Goal: Task Accomplishment & Management: Complete application form

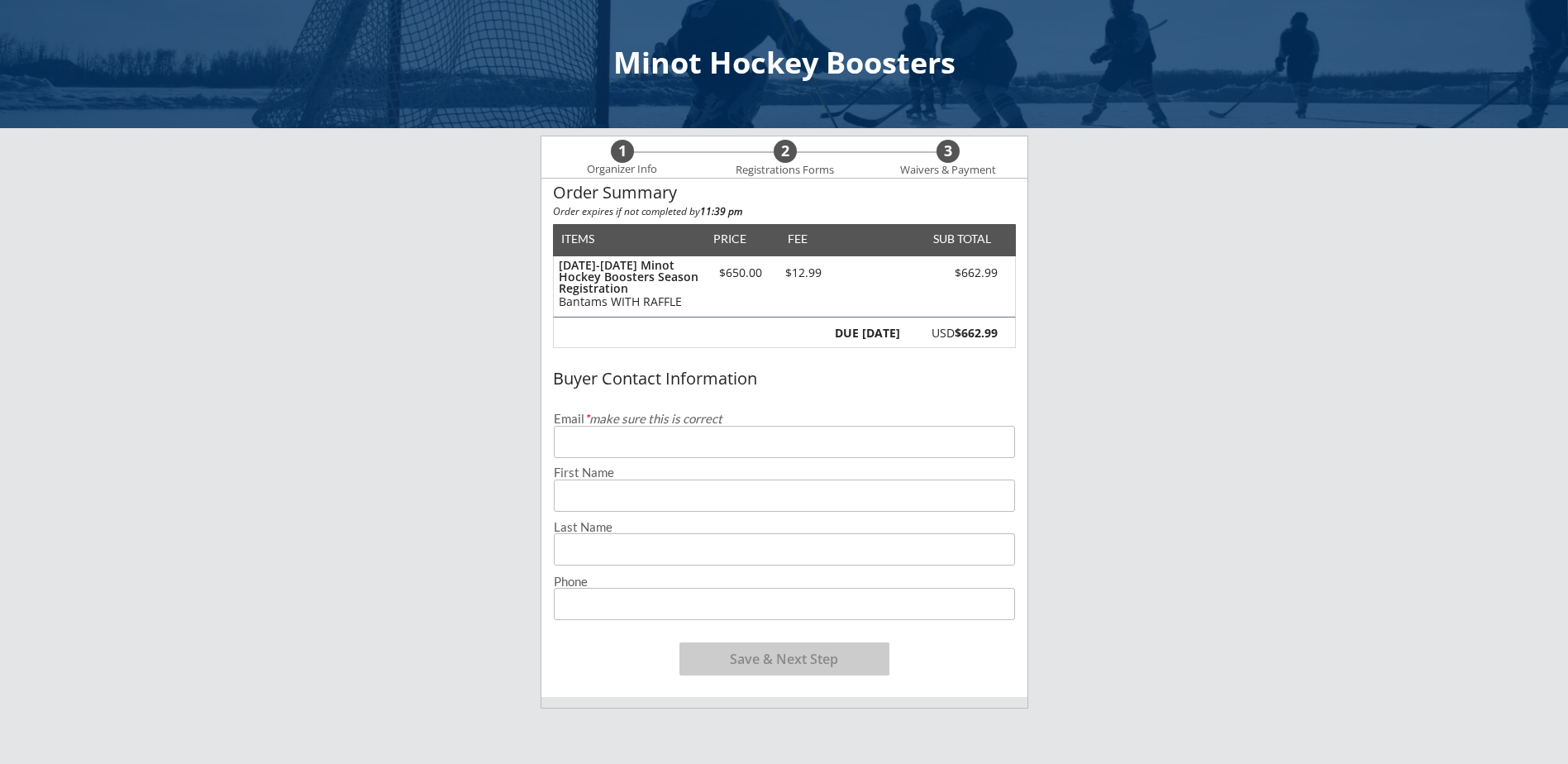
click at [640, 438] on input "email" at bounding box center [785, 442] width 461 height 32
type input "[EMAIL_ADDRESS][DOMAIN_NAME]"
type input "[PERSON_NAME]"
type input "[PHONE_NUMBER]"
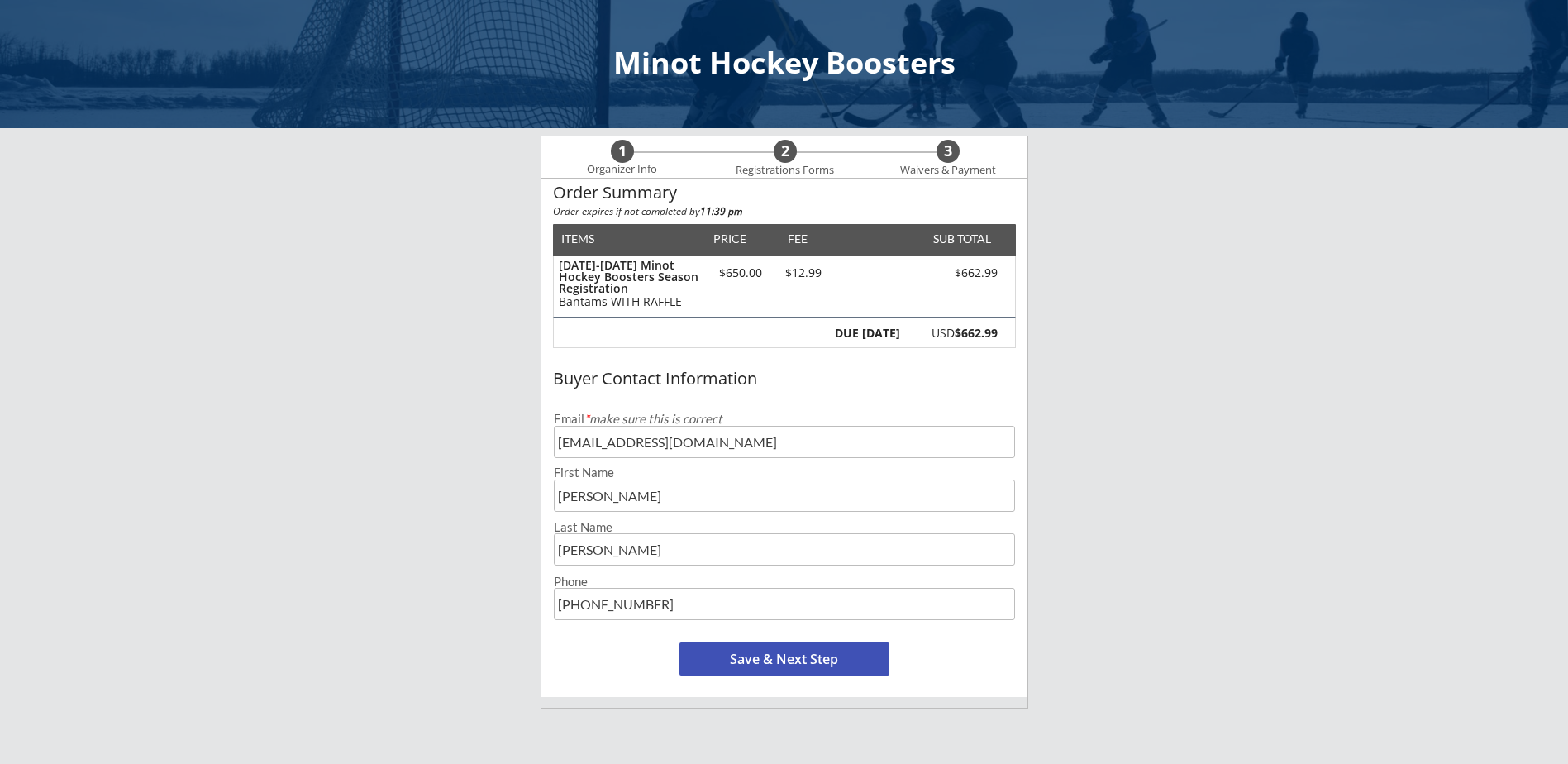
click at [652, 503] on input "input" at bounding box center [785, 496] width 461 height 32
click at [652, 504] on input "input" at bounding box center [785, 496] width 461 height 32
type input "[PERSON_NAME]"
type input "Tarasen"
click at [758, 659] on button "Save & Next Step" at bounding box center [785, 659] width 210 height 33
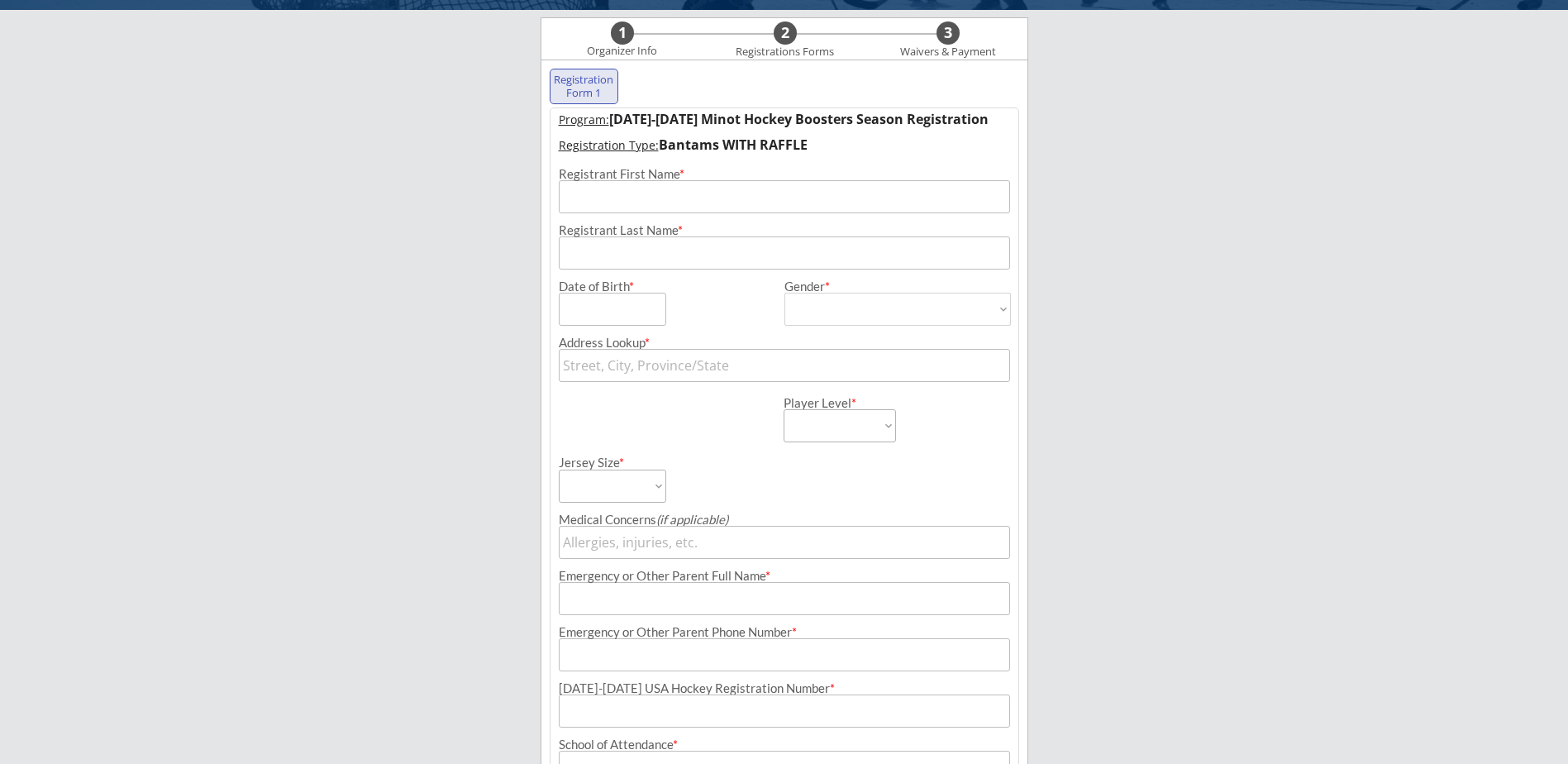
scroll to position [119, 0]
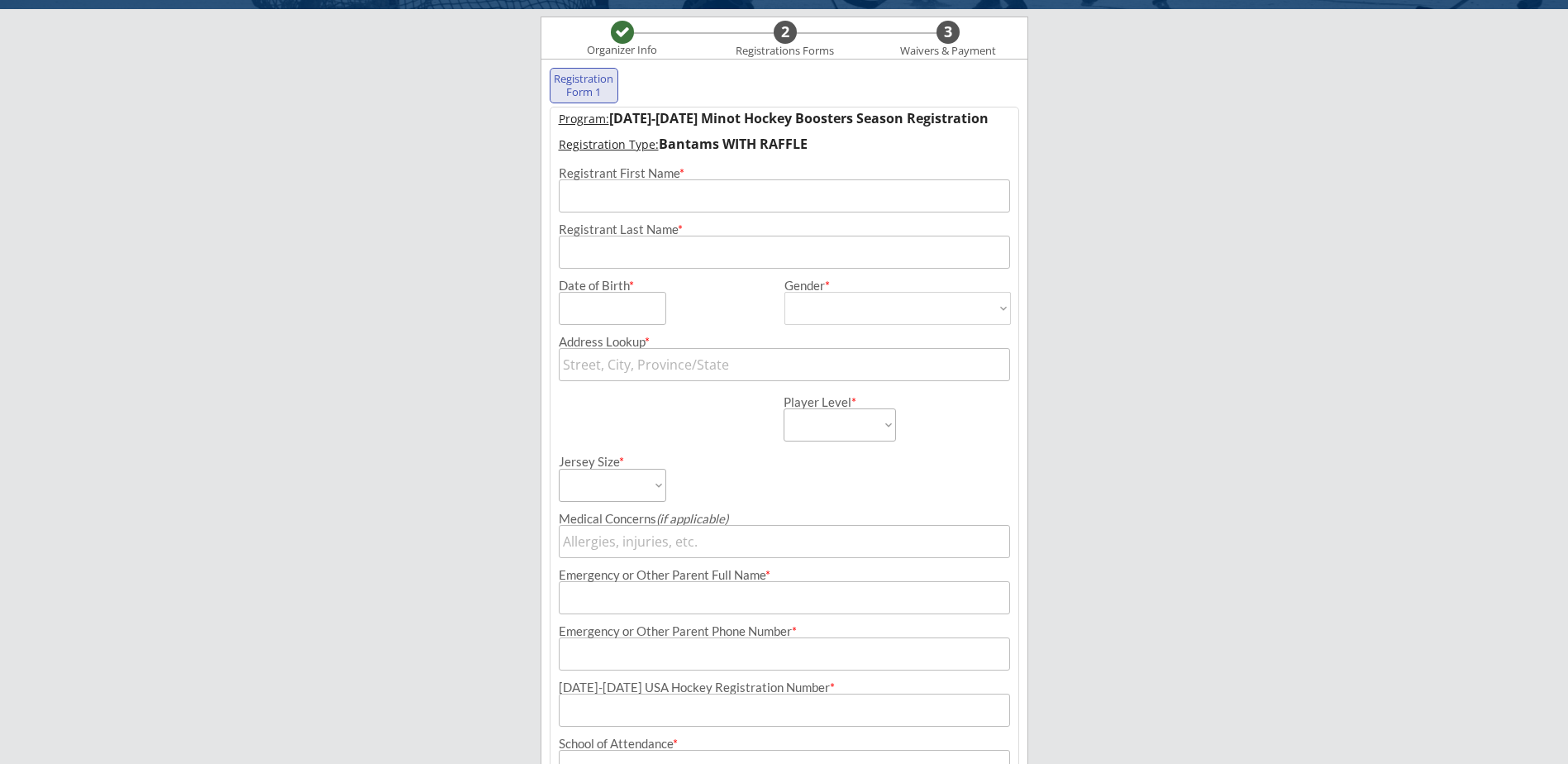
click at [637, 185] on input "input" at bounding box center [784, 196] width 452 height 33
type input "[PERSON_NAME]"
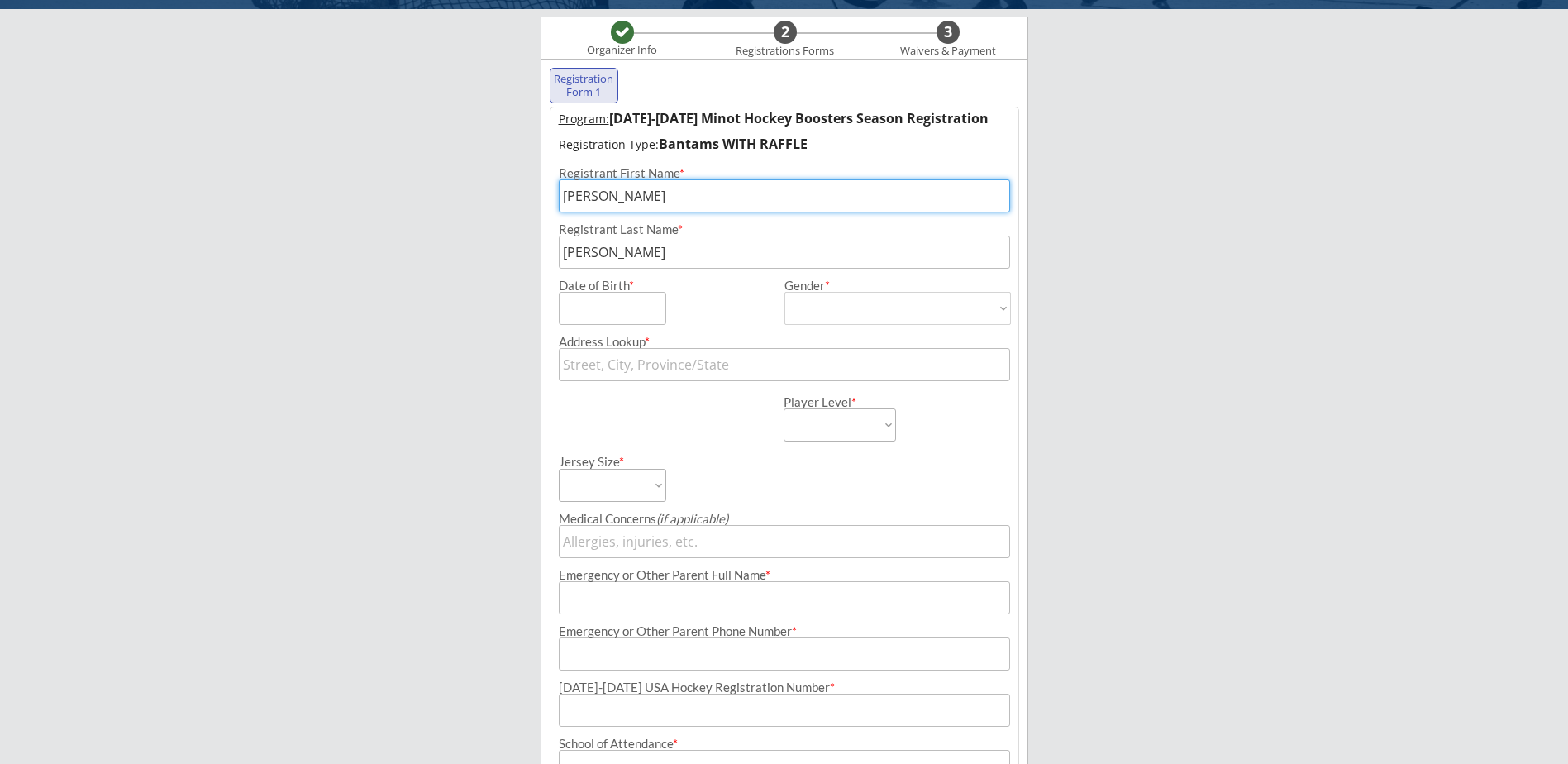
type input "[PERSON_NAME]"
type input "[PHONE_NUMBER]"
type input "[EMAIL_ADDRESS][DOMAIN_NAME]"
click at [563, 314] on input "input" at bounding box center [612, 308] width 108 height 33
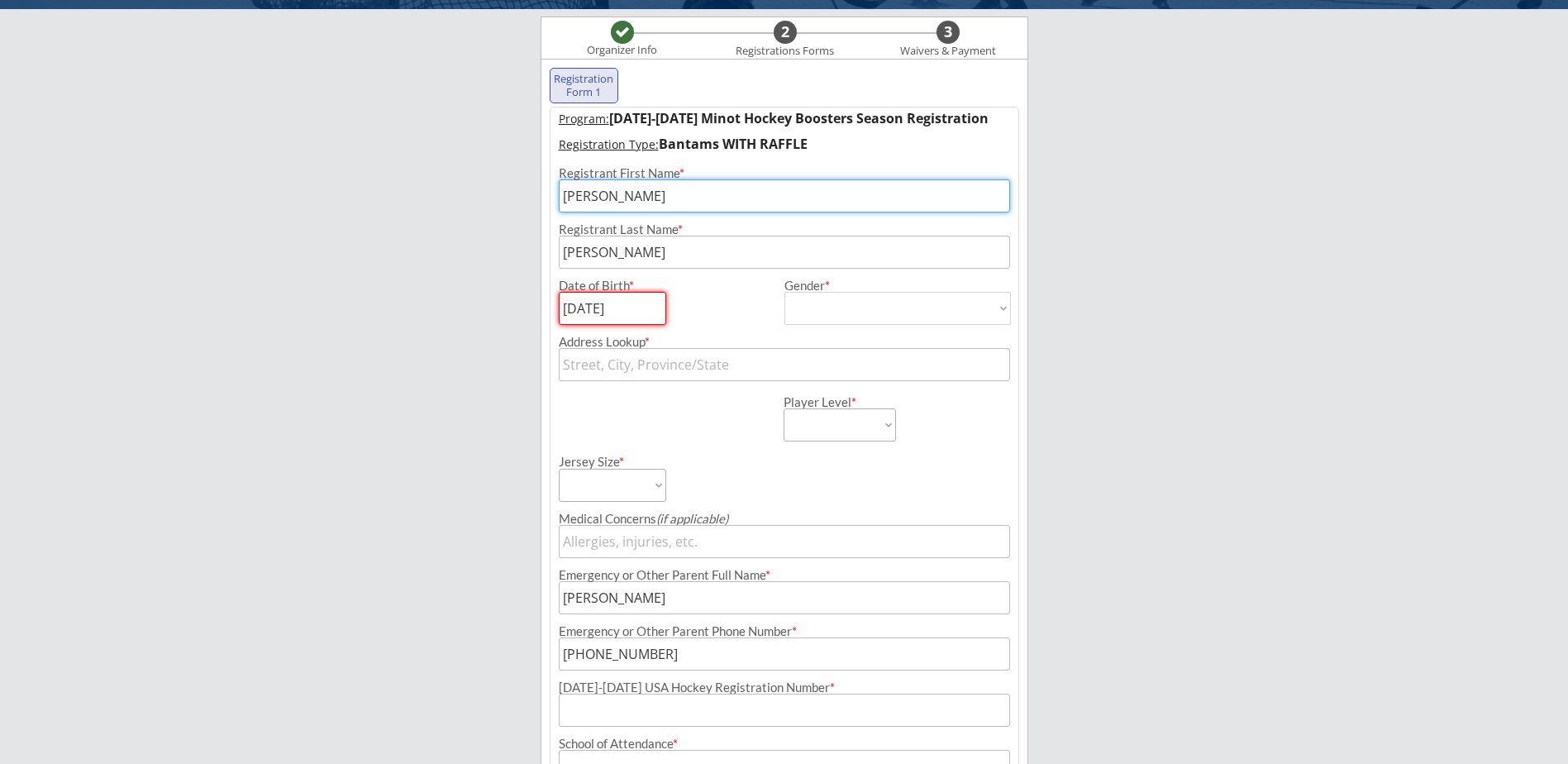
type input "[DATE]"
drag, startPoint x: 984, startPoint y: 320, endPoint x: 924, endPoint y: 324, distance: 60.1
click at [981, 321] on select "[DEMOGRAPHIC_DATA] [DEMOGRAPHIC_DATA]" at bounding box center [898, 308] width 226 height 33
select select ""[DEMOGRAPHIC_DATA]""
click at [785, 292] on select "[DEMOGRAPHIC_DATA] [DEMOGRAPHIC_DATA]" at bounding box center [898, 308] width 226 height 33
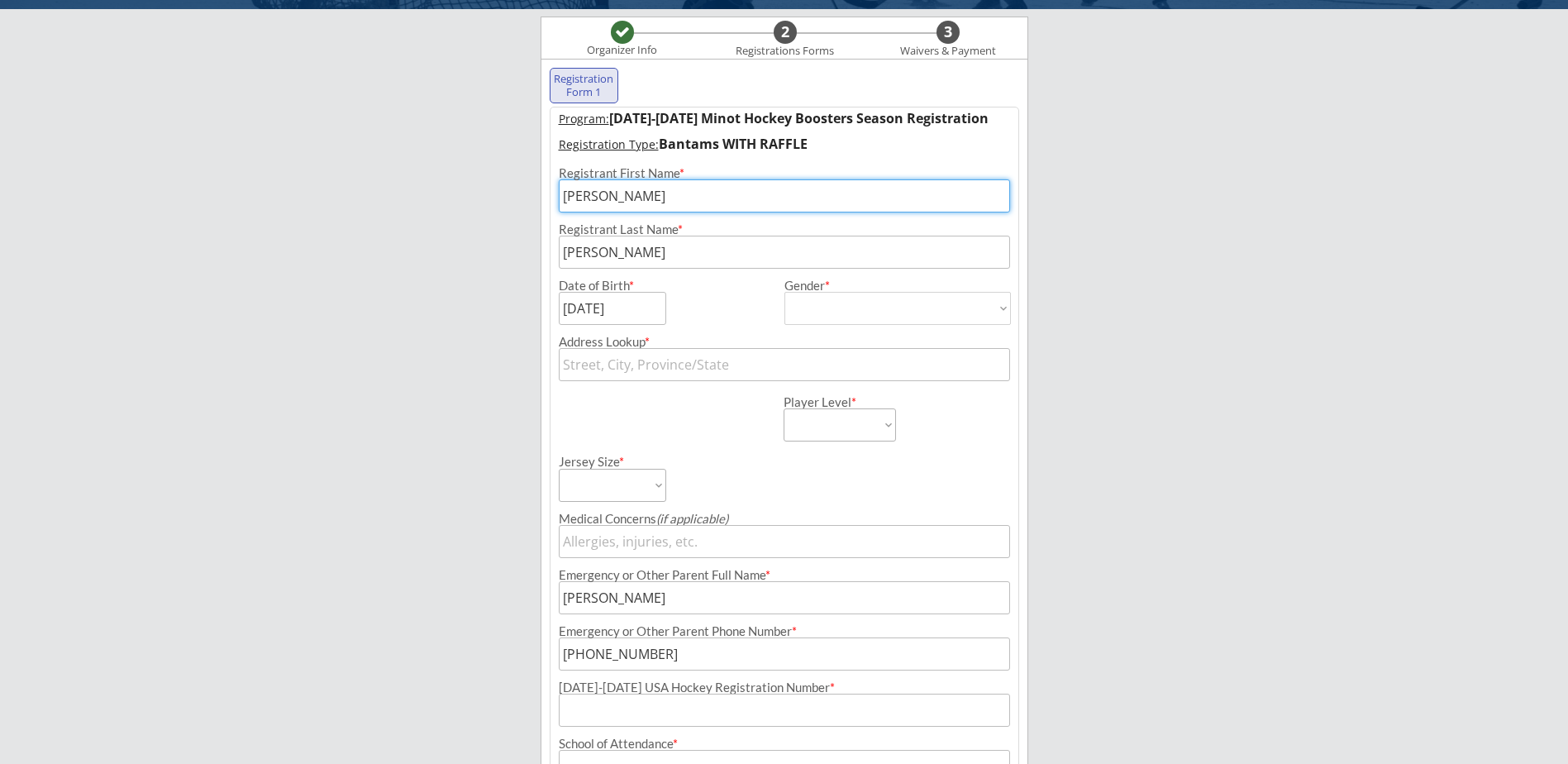
type input "[DEMOGRAPHIC_DATA]"
click at [796, 358] on input "text" at bounding box center [784, 365] width 452 height 33
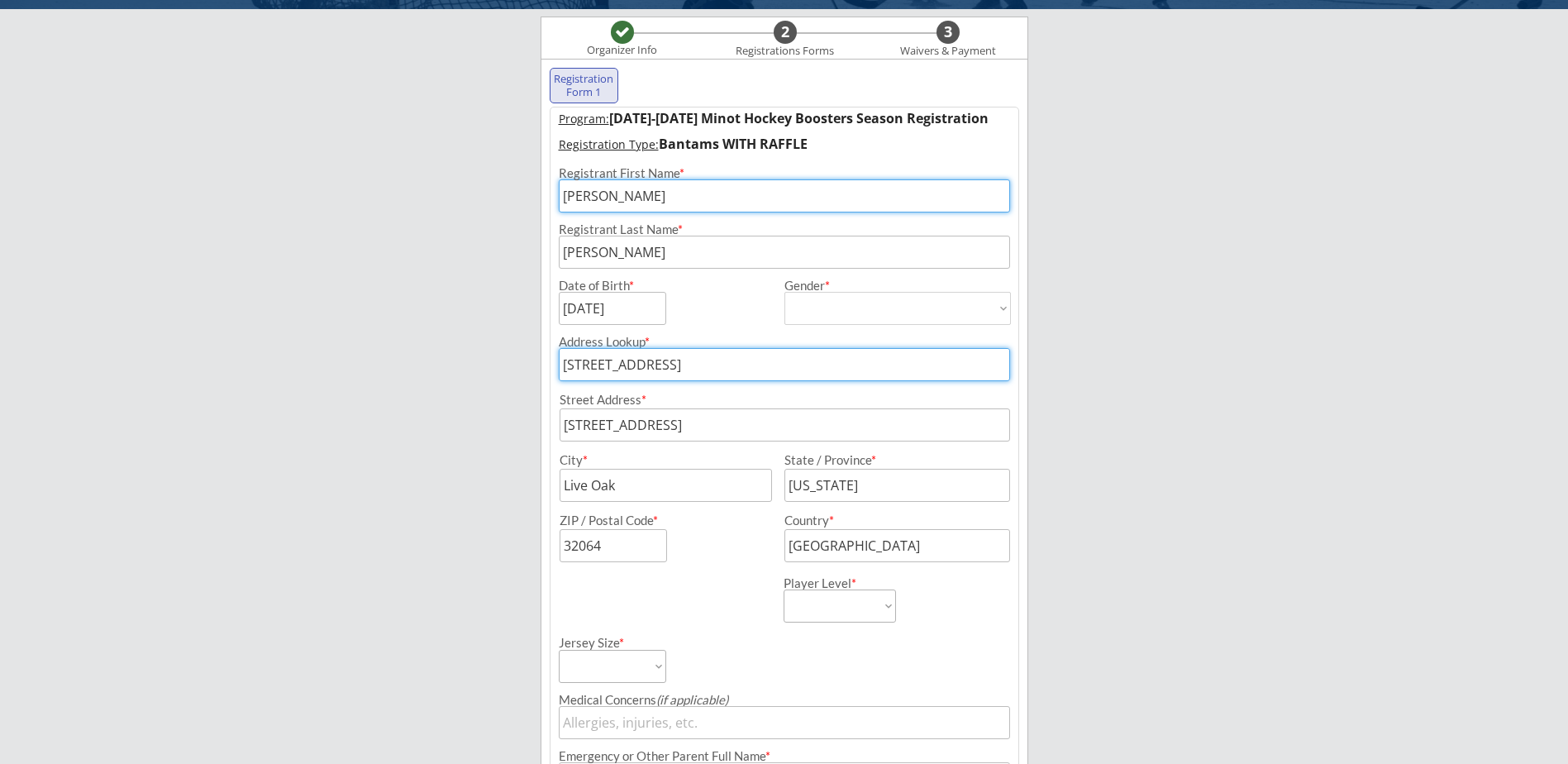
type input "Minot"
type input "[US_STATE]"
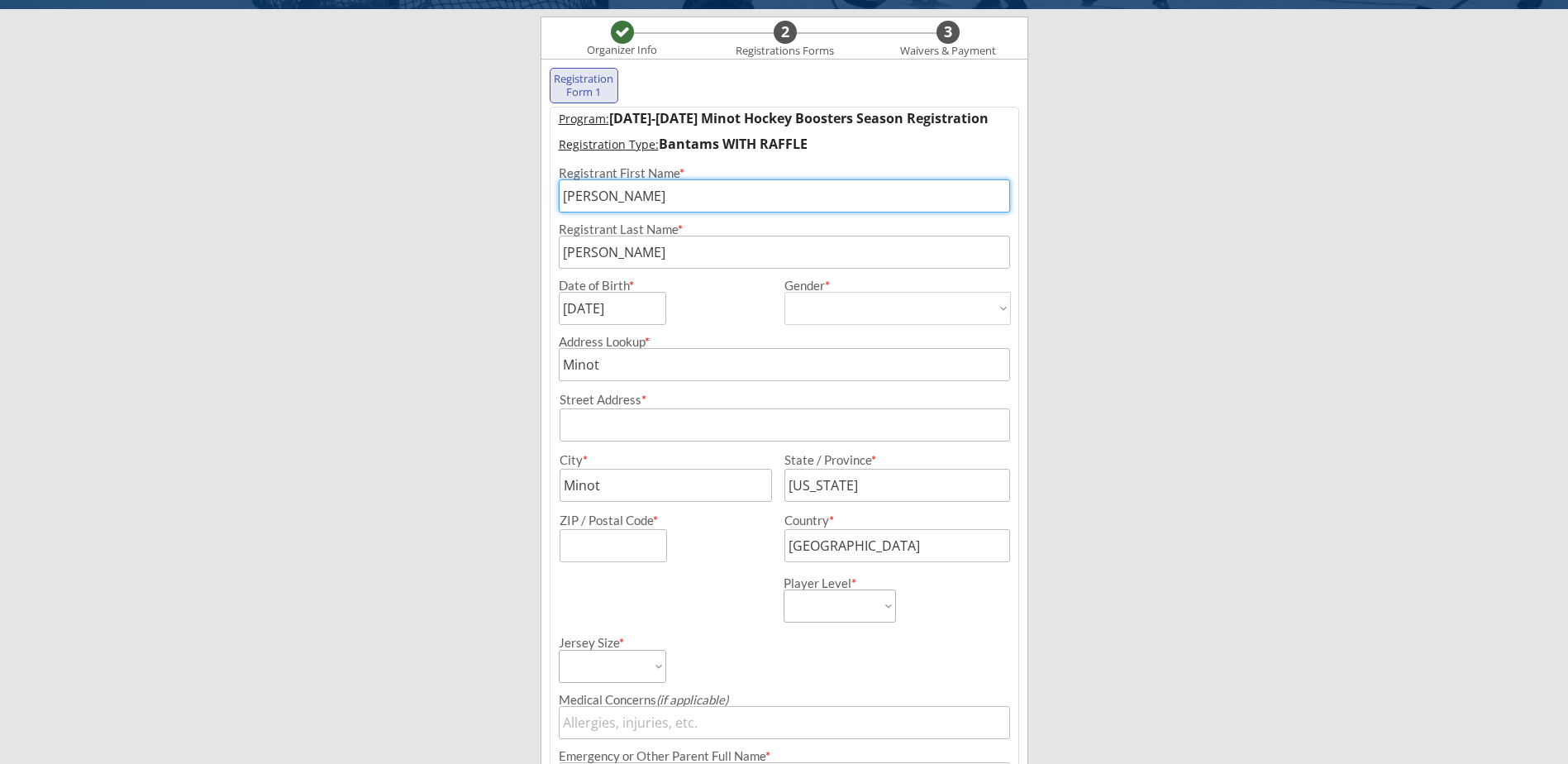
click at [396, 488] on div "Minot Hockey Boosters Organizer Info 2 Registrations Forms 3 Waivers & Payment …" at bounding box center [784, 580] width 1568 height 1398
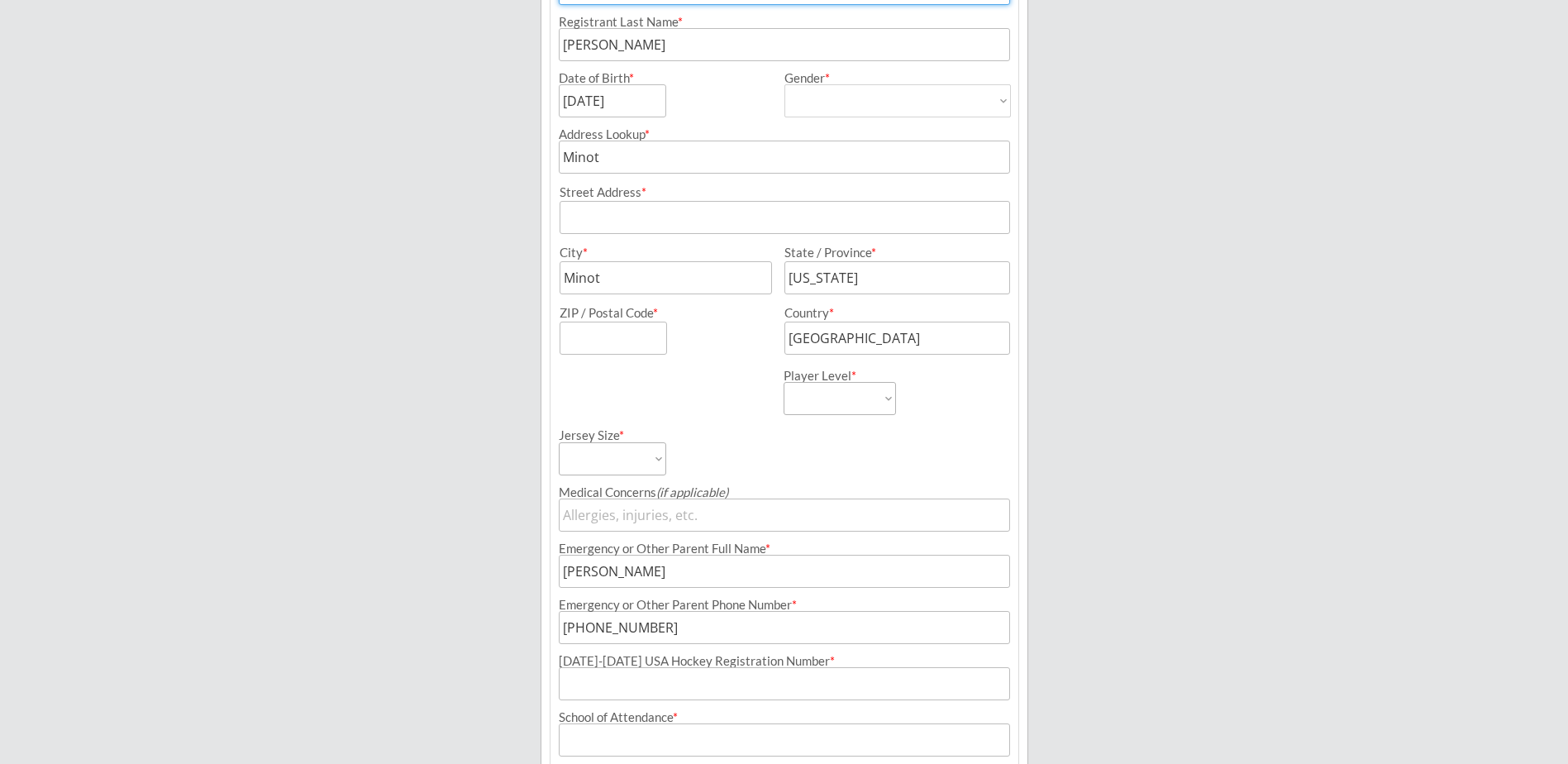
scroll to position [367, 0]
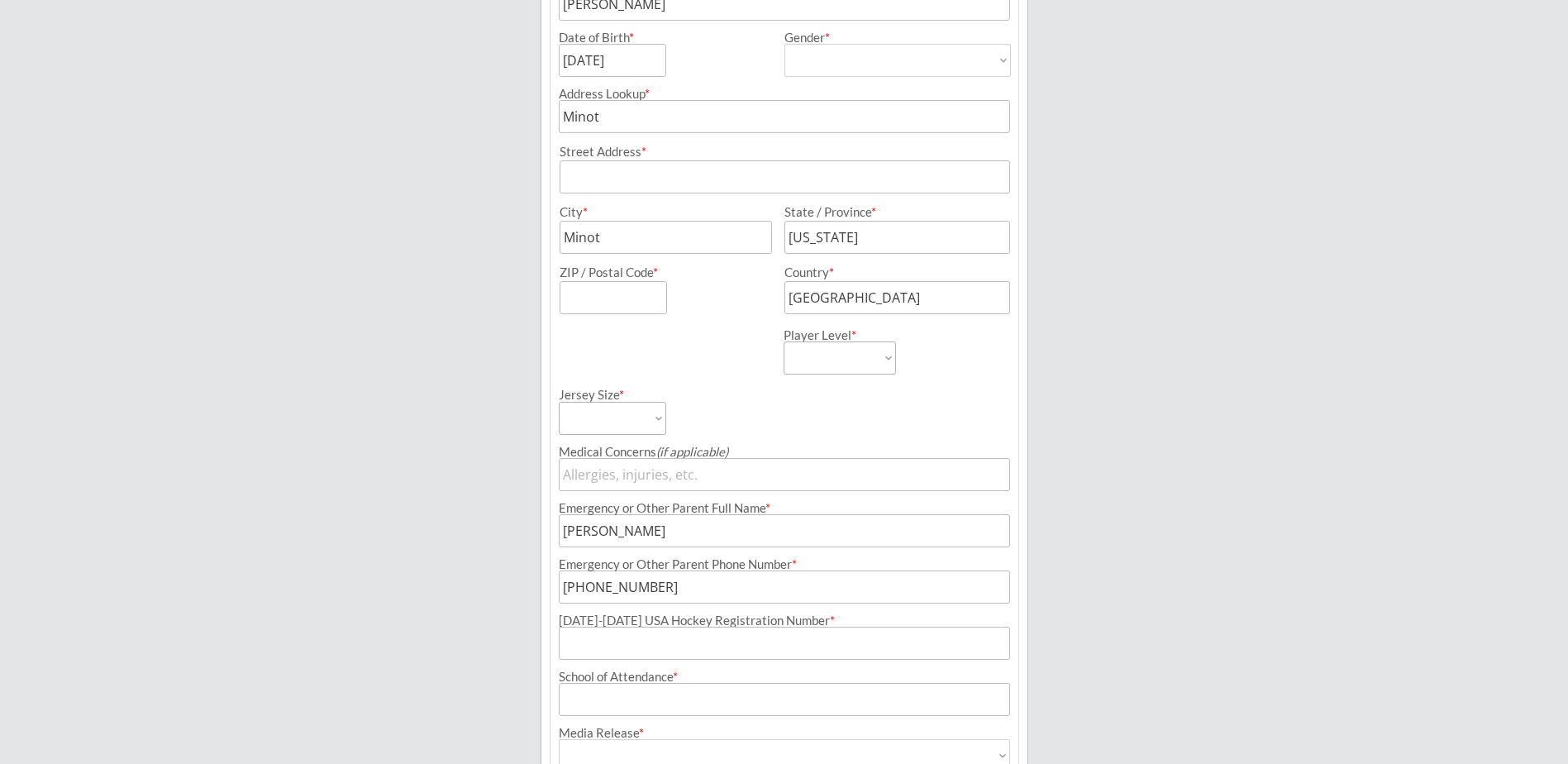
drag, startPoint x: 828, startPoint y: 354, endPoint x: 829, endPoint y: 366, distance: 12.0
click at [828, 354] on select "Learn to Play Boys Learn to Play Girls Maroon Mites Gold/White Mites Squirts Pe…" at bounding box center [840, 358] width 113 height 33
select select ""Bantams""
click at [784, 342] on select "Learn to Play Boys Learn to Play Girls Maroon Mites Gold/White Mites Squirts Pe…" at bounding box center [840, 358] width 113 height 33
click at [624, 426] on select "Adult Small Adult Medium Adult Large Adult XL Goalie Cut" at bounding box center [612, 418] width 108 height 33
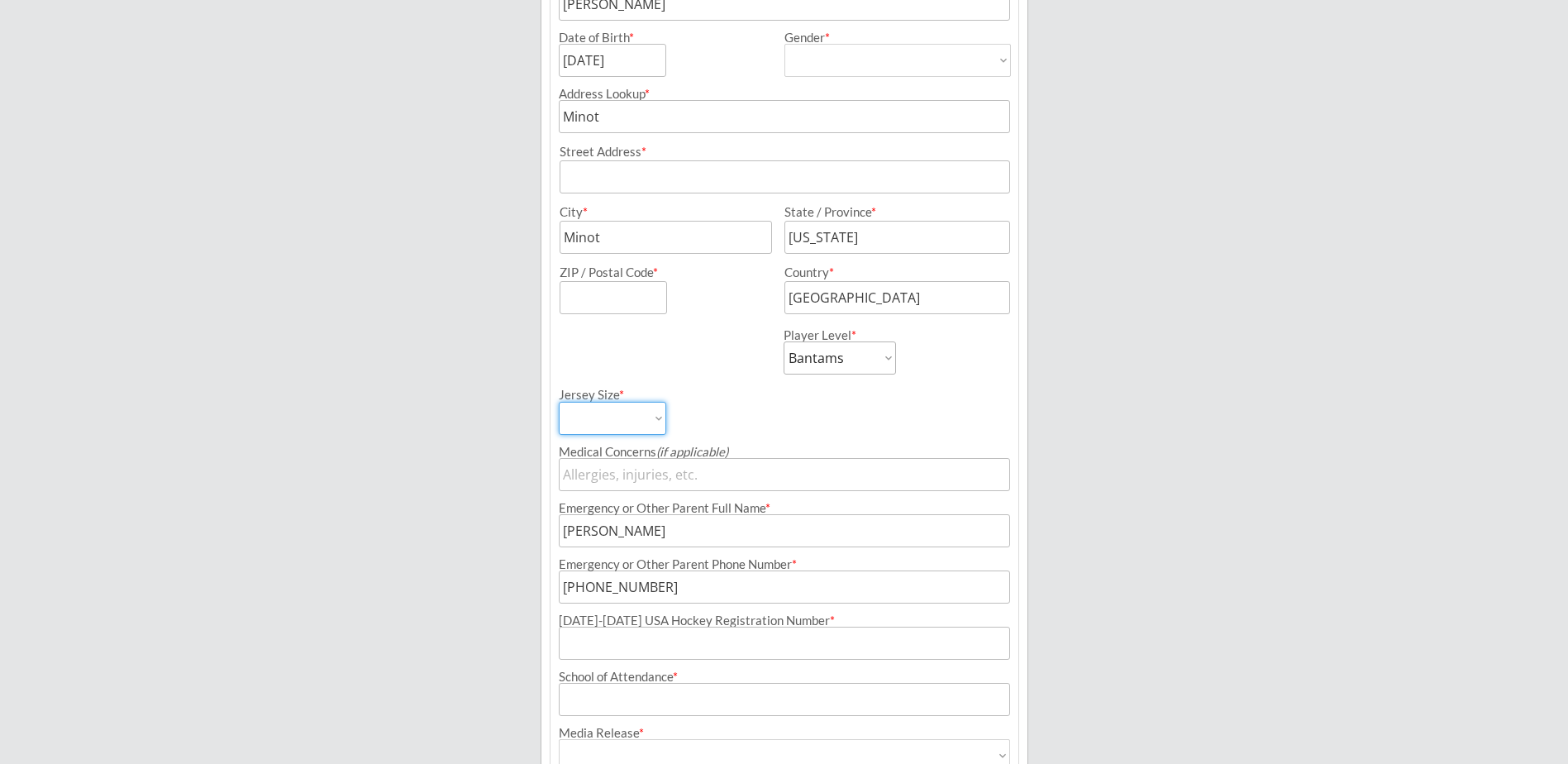
select select ""Adult Small""
click at [559, 402] on select "Adult Small Adult Medium Adult Large Adult XL Goalie Cut" at bounding box center [612, 418] width 108 height 33
click at [479, 473] on div "Minot Hockey Boosters Organizer Info 2 Registrations Forms 3 Waivers & Payment …" at bounding box center [784, 332] width 1568 height 1398
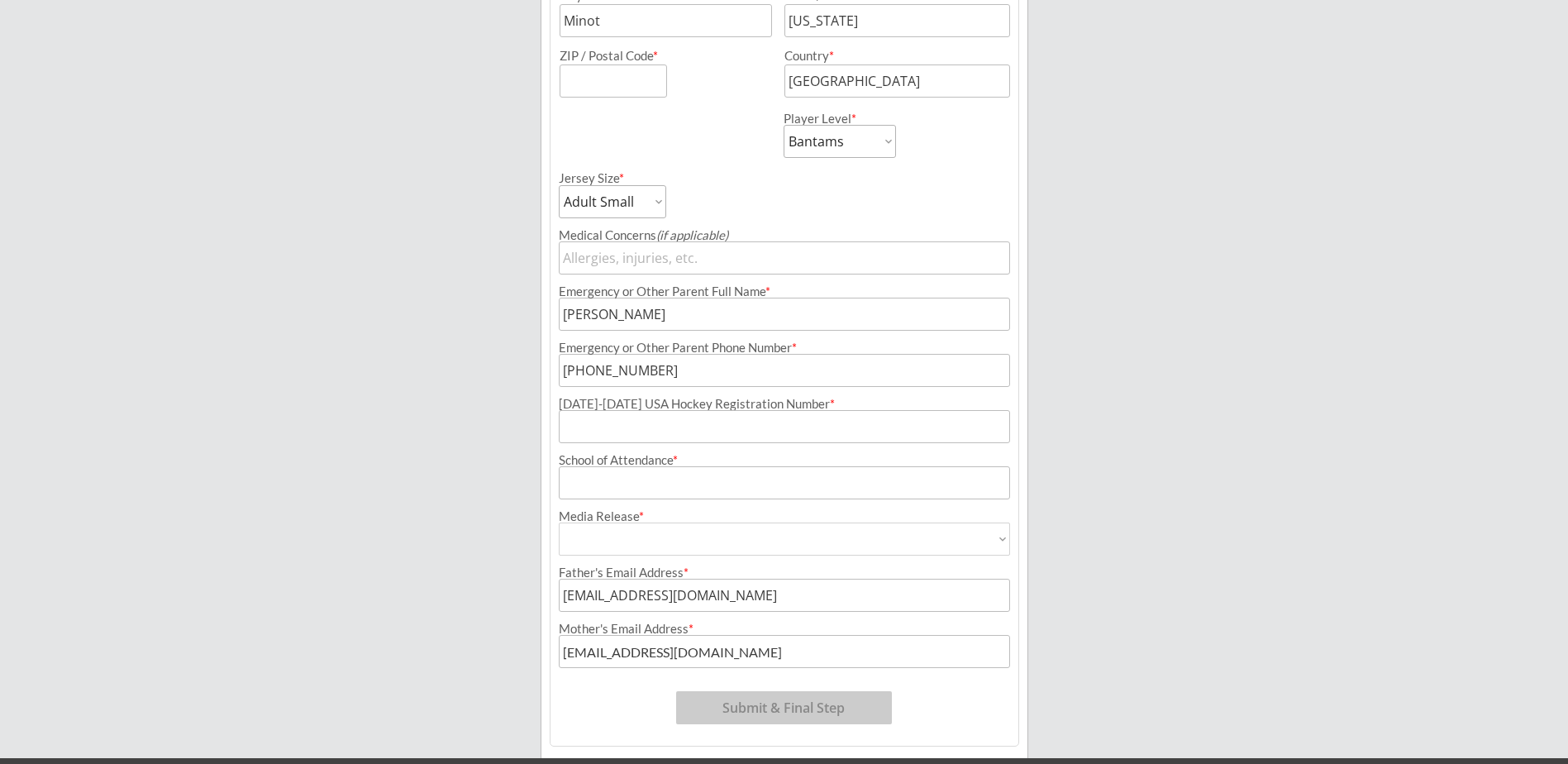
scroll to position [616, 0]
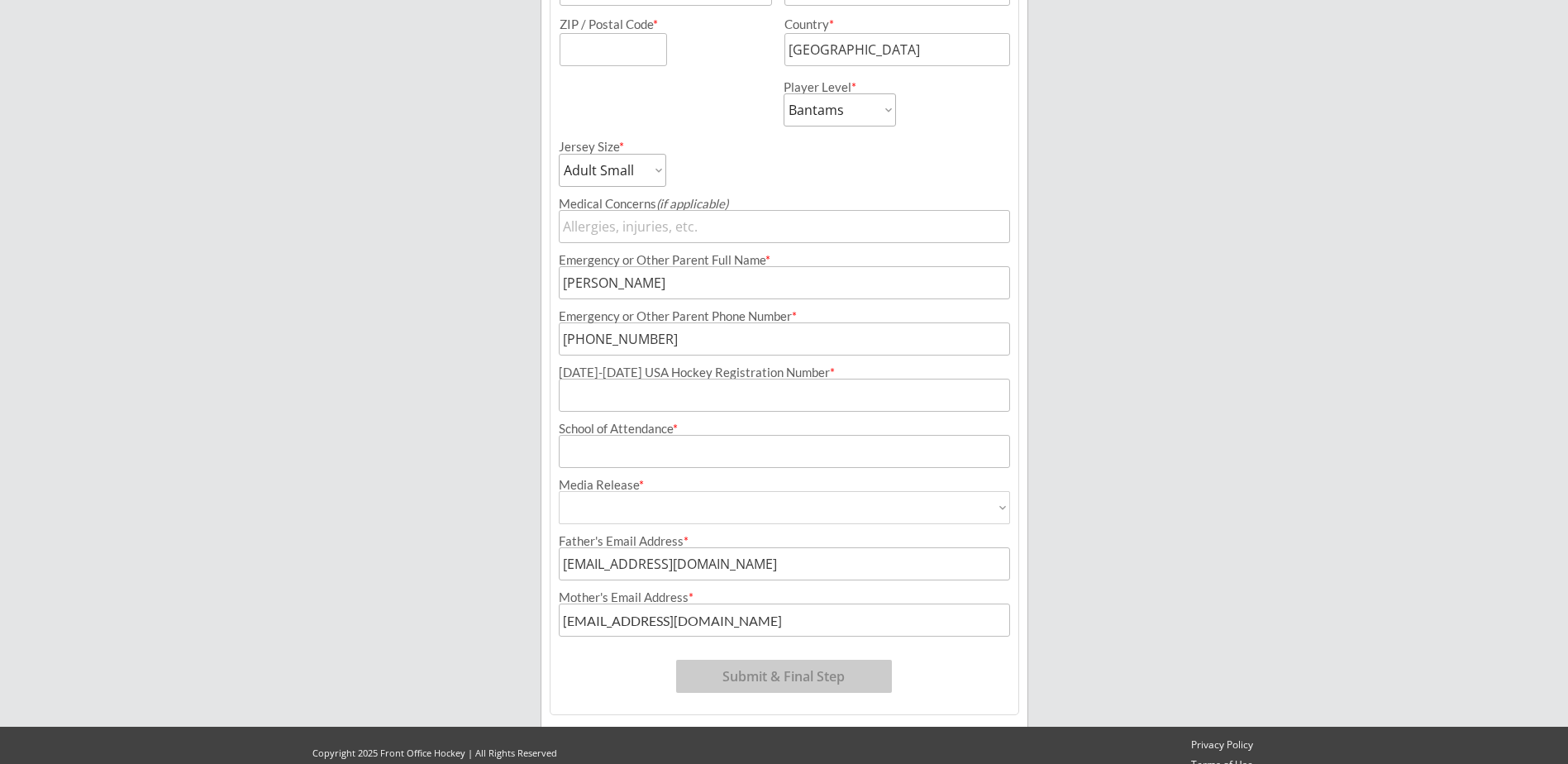
click at [608, 454] on input "input" at bounding box center [784, 451] width 452 height 33
type input "[PERSON_NAME]"
click at [782, 497] on select "Yes No" at bounding box center [784, 507] width 452 height 33
select select ""Yes""
click at [559, 491] on select "Yes No" at bounding box center [784, 507] width 452 height 33
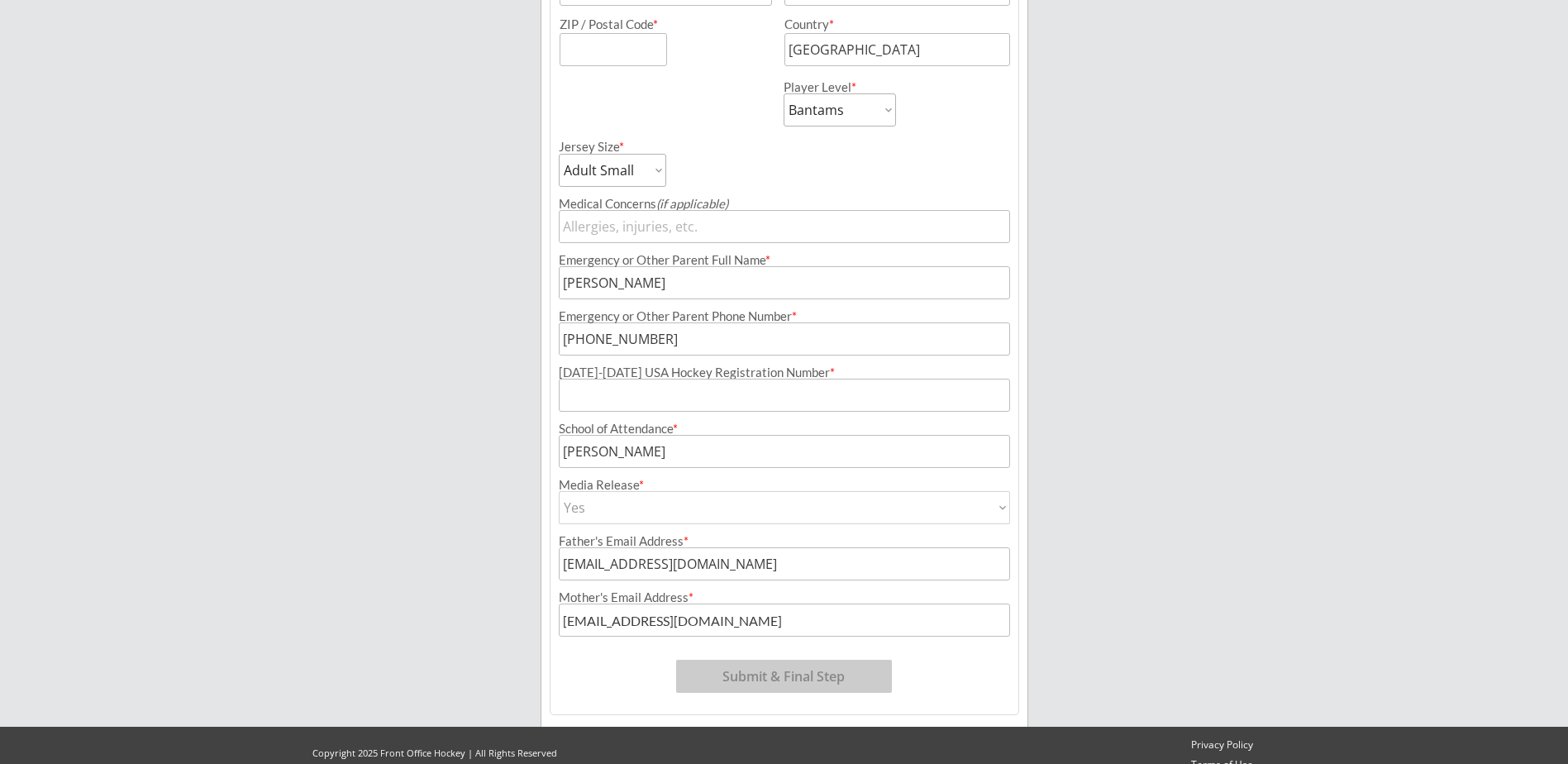
type input "Yes"
click at [667, 377] on div "[DATE]-[DATE] USA Hockey Registration Number *" at bounding box center [784, 372] width 452 height 13
click at [698, 408] on input "input" at bounding box center [784, 395] width 452 height 33
